Goal: Find specific fact: Find specific fact

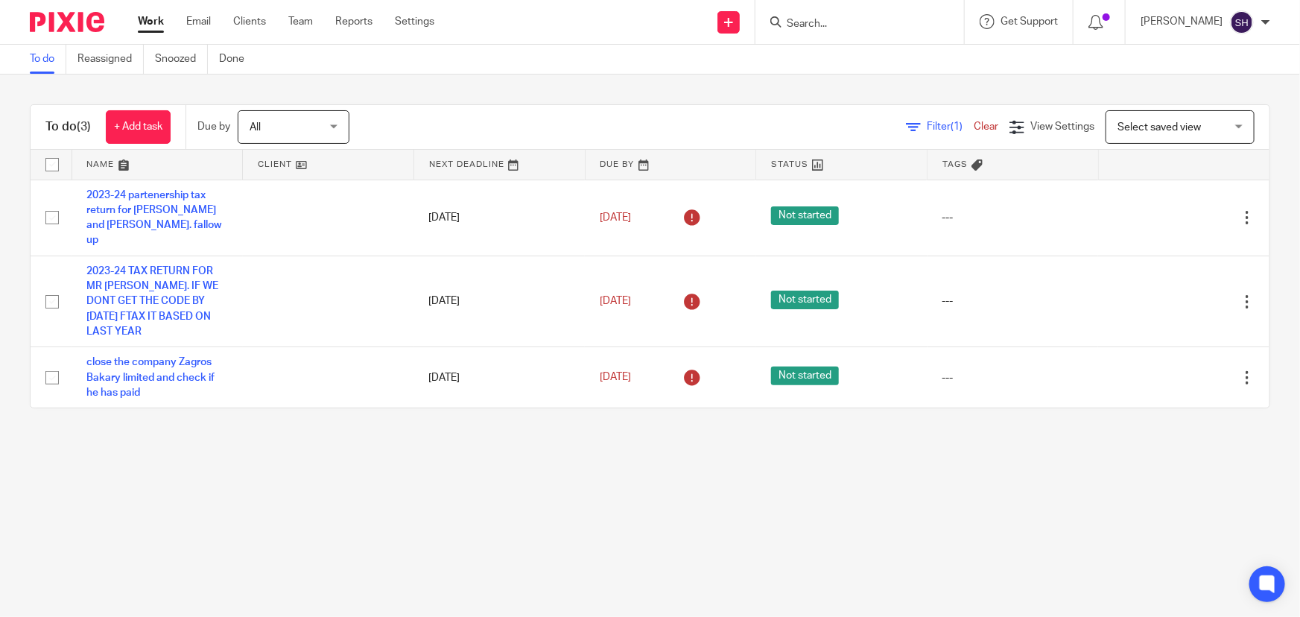
click at [841, 18] on input "Search" at bounding box center [852, 24] width 134 height 13
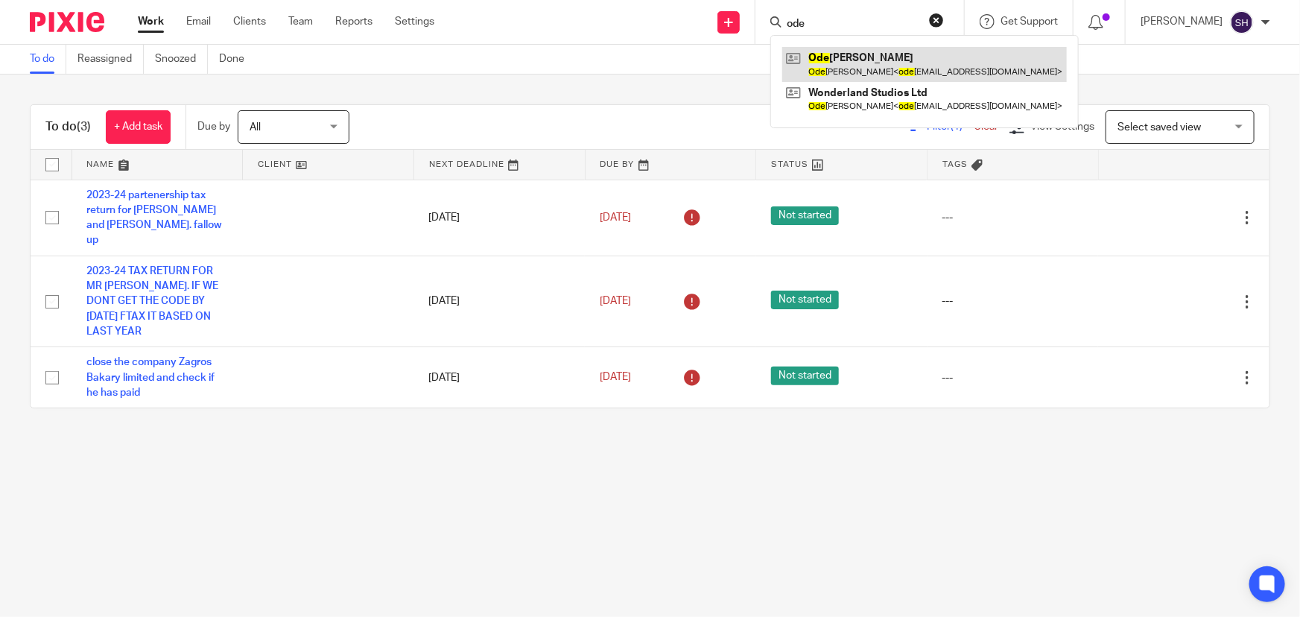
type input "ode"
click at [870, 55] on link at bounding box center [924, 64] width 285 height 34
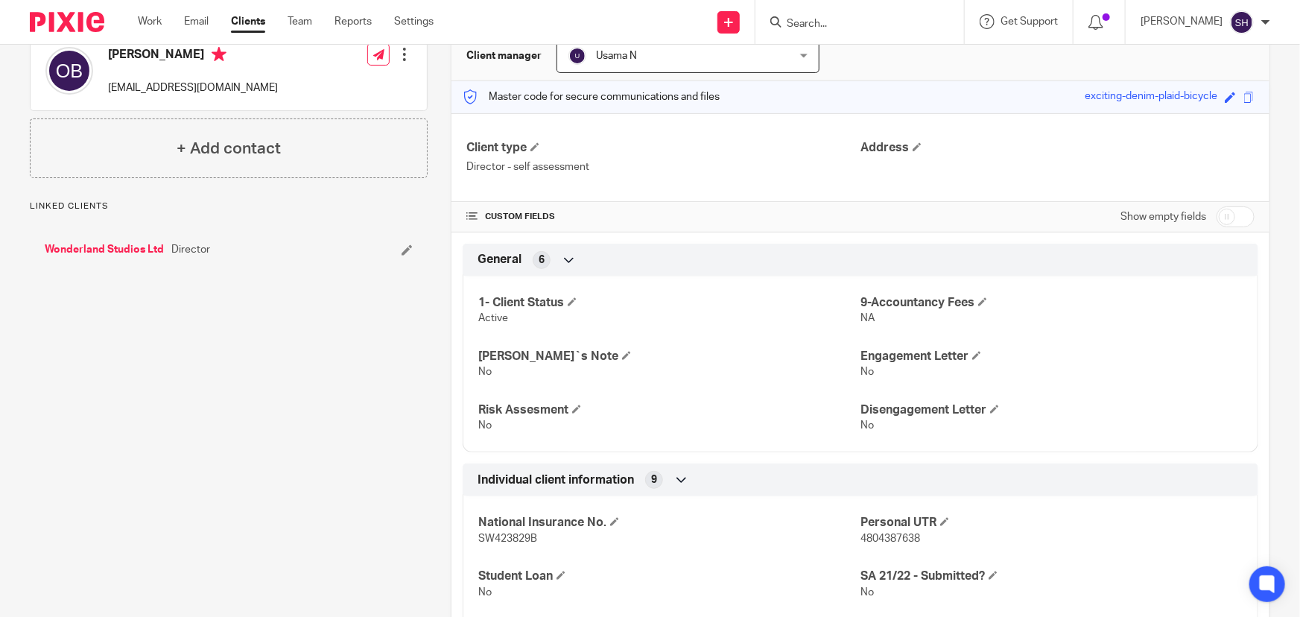
scroll to position [135, 0]
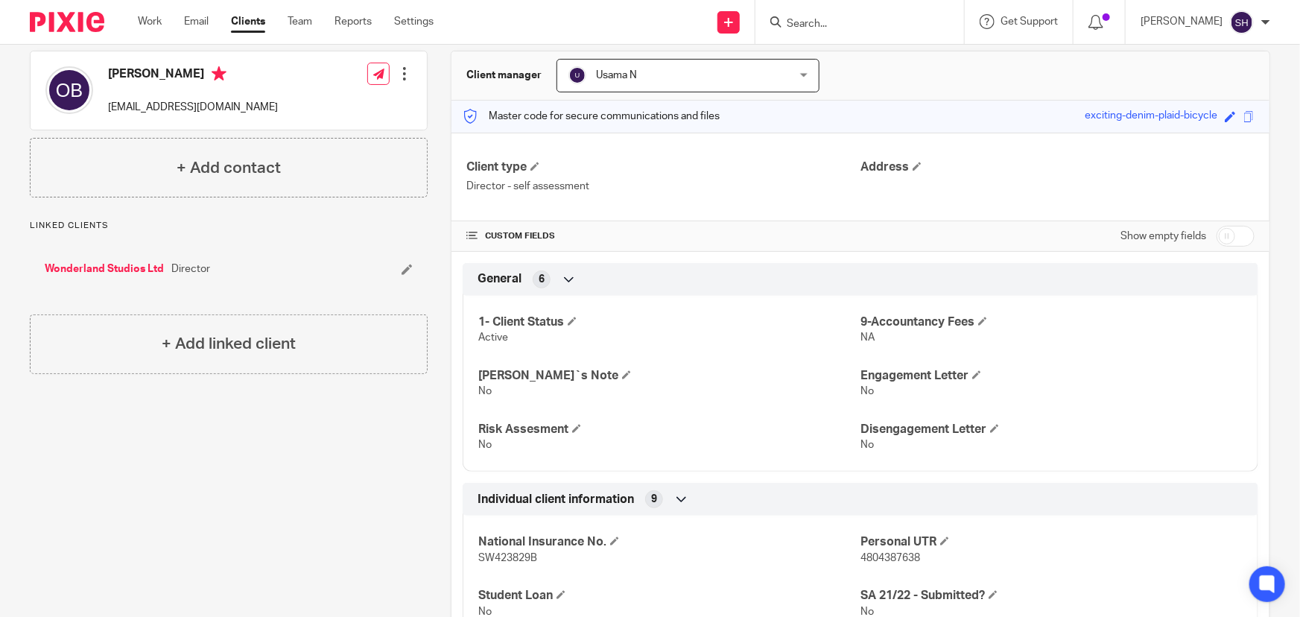
click at [106, 267] on link "Wonderland Studios Ltd" at bounding box center [104, 269] width 119 height 15
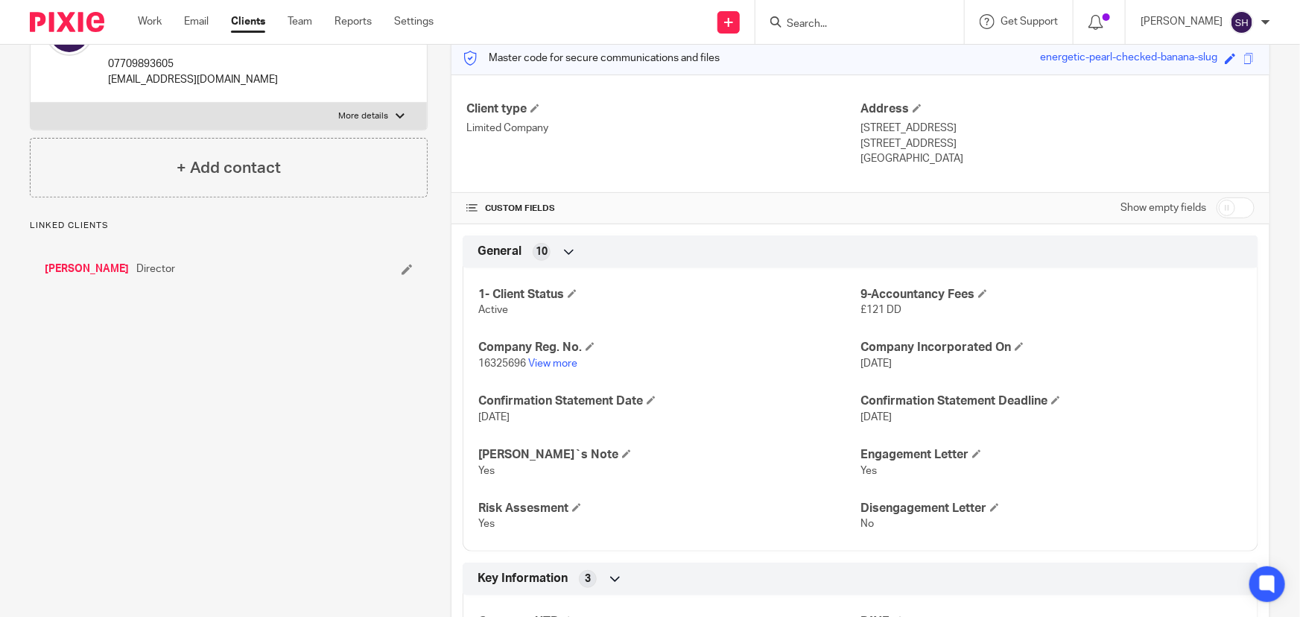
scroll to position [270, 0]
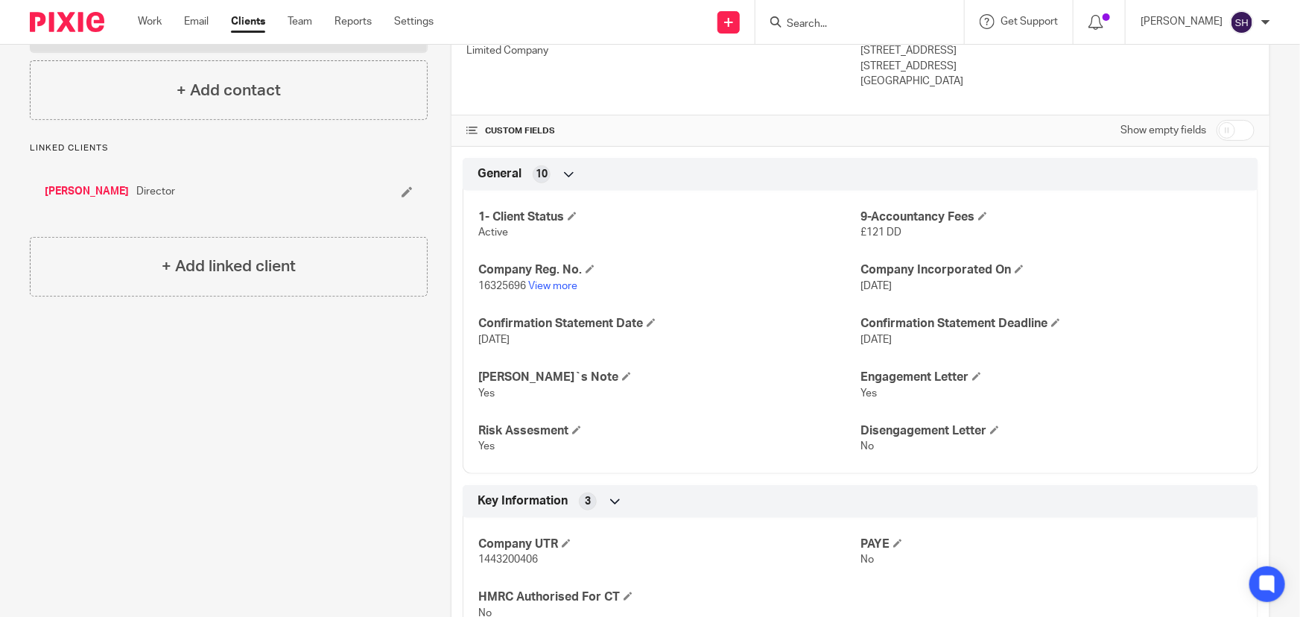
click at [914, 21] on input "Search" at bounding box center [852, 24] width 134 height 13
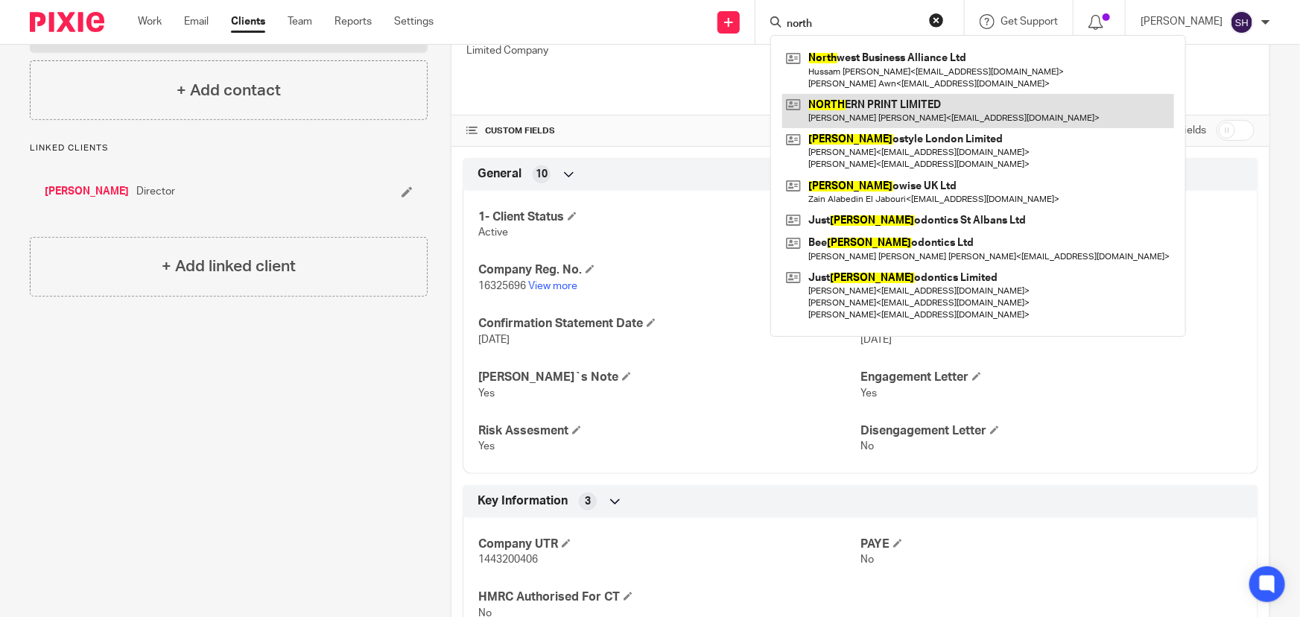
type input "north"
click at [900, 103] on link at bounding box center [978, 111] width 392 height 34
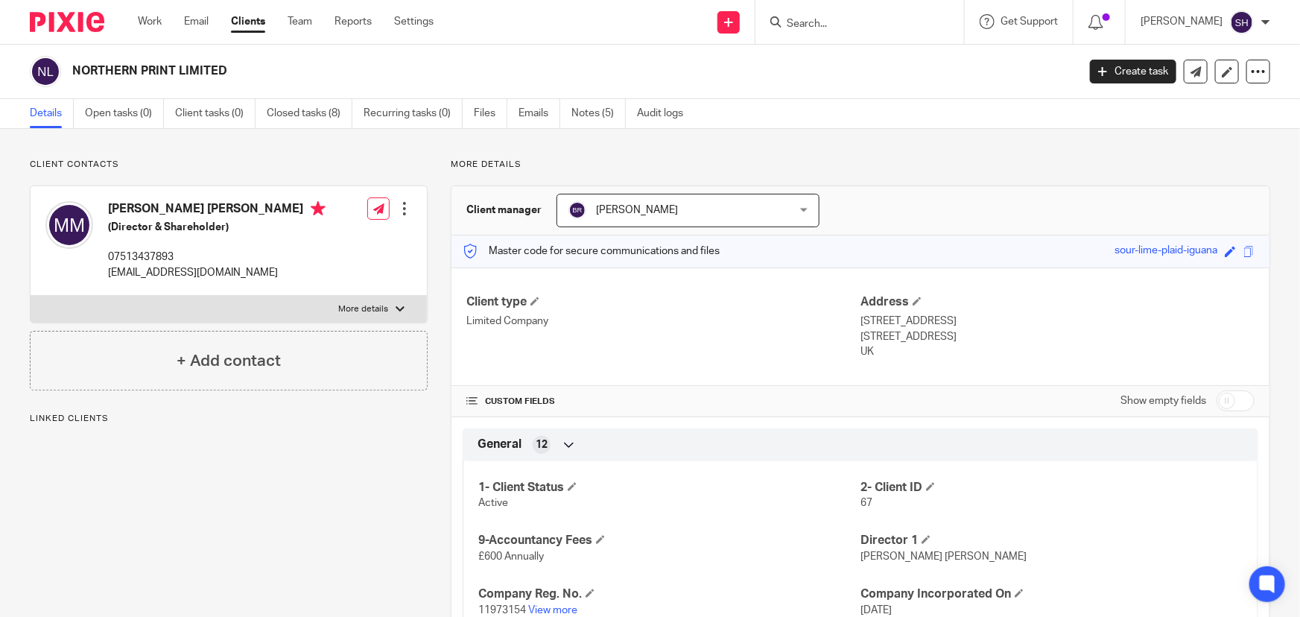
click at [395, 319] on label "More details" at bounding box center [229, 309] width 396 height 27
click at [31, 296] on input "More details" at bounding box center [30, 295] width 1 height 1
checkbox input "true"
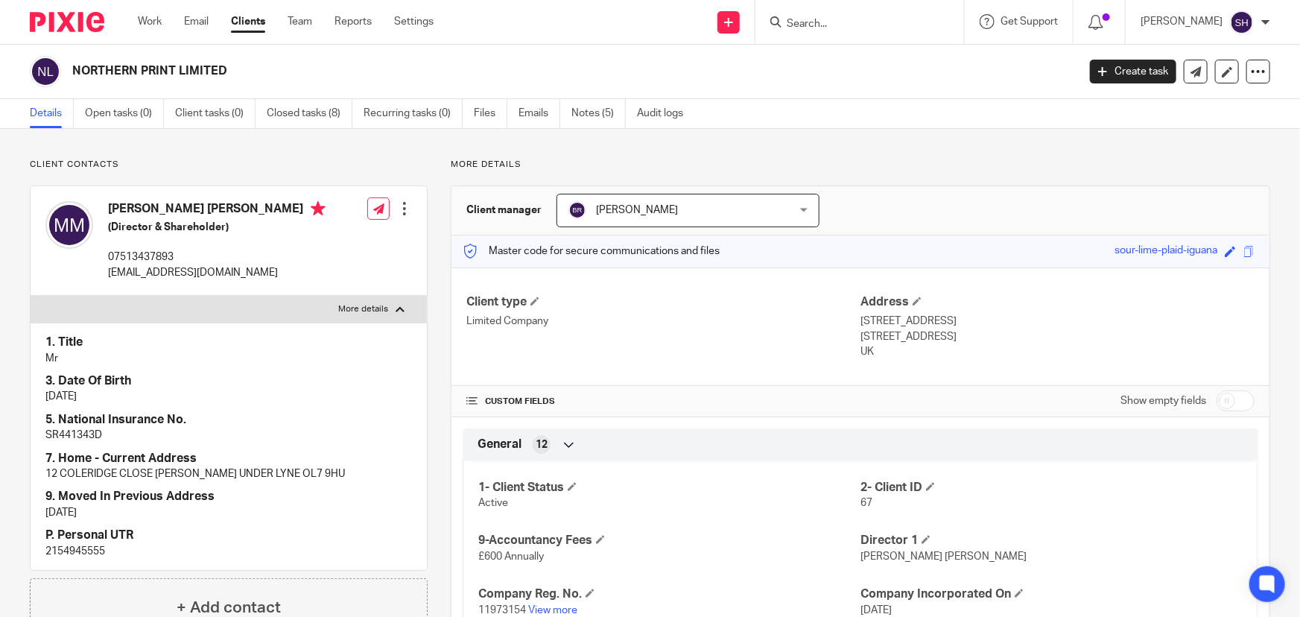
click at [67, 437] on p "SR441343D" at bounding box center [228, 435] width 367 height 15
copy p "SR441343D"
